Goal: Find specific page/section: Find specific page/section

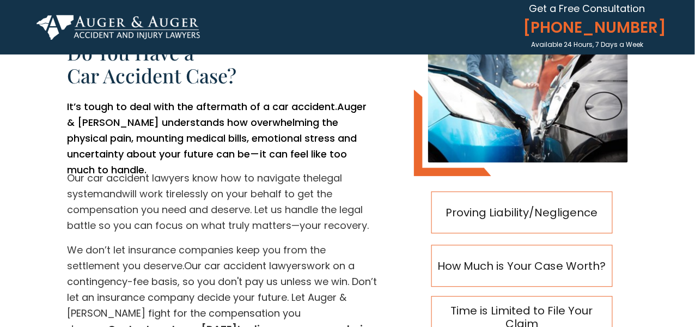
scroll to position [472, 0]
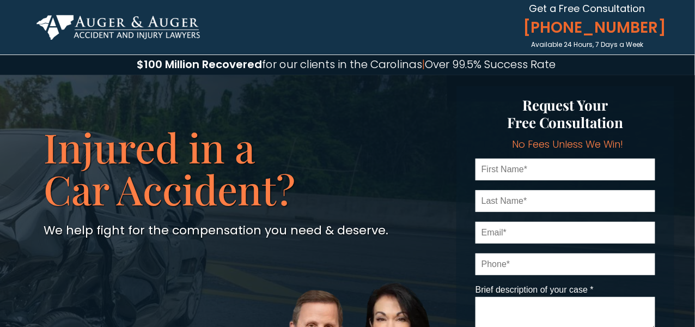
click at [131, 31] on img at bounding box center [118, 27] width 163 height 25
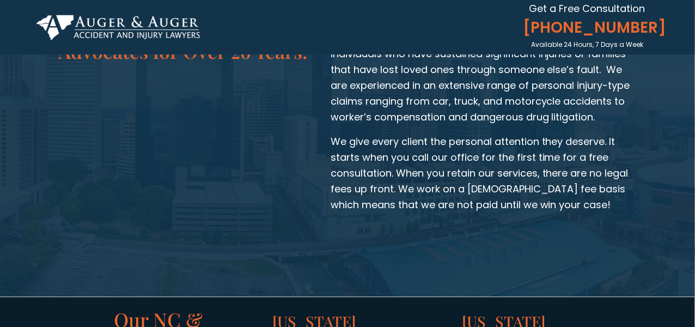
scroll to position [1868, 0]
